Goal: Task Accomplishment & Management: Manage account settings

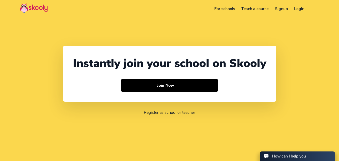
select select "91"
select select "[GEOGRAPHIC_DATA]"
select select "[GEOGRAPHIC_DATA]/[GEOGRAPHIC_DATA]"
click at [298, 11] on link "Login" at bounding box center [299, 9] width 17 height 8
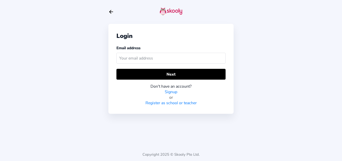
click at [174, 57] on input "text" at bounding box center [171, 58] width 109 height 11
type input "[EMAIL_ADDRESS][DOMAIN_NAME]"
